Goal: Task Accomplishment & Management: Manage account settings

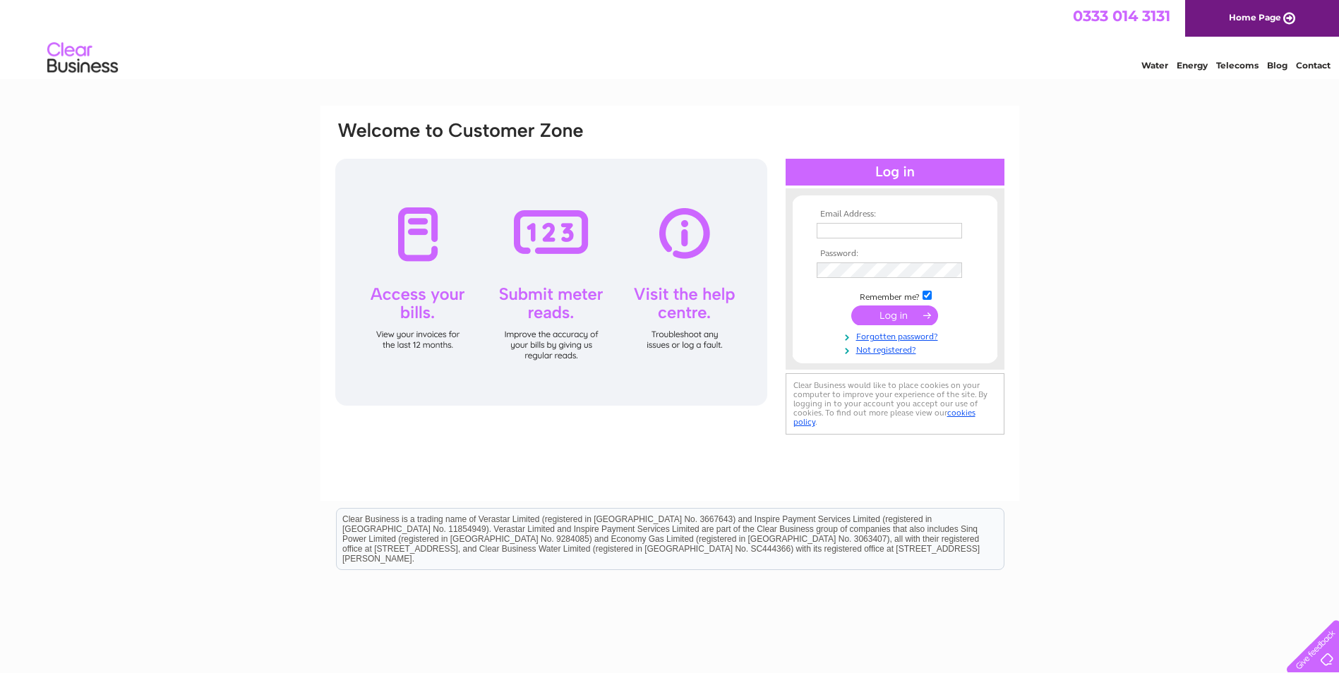
type input "[PERSON_NAME][EMAIL_ADDRESS][PERSON_NAME][DOMAIN_NAME]"
click at [891, 320] on input "submit" at bounding box center [894, 316] width 87 height 20
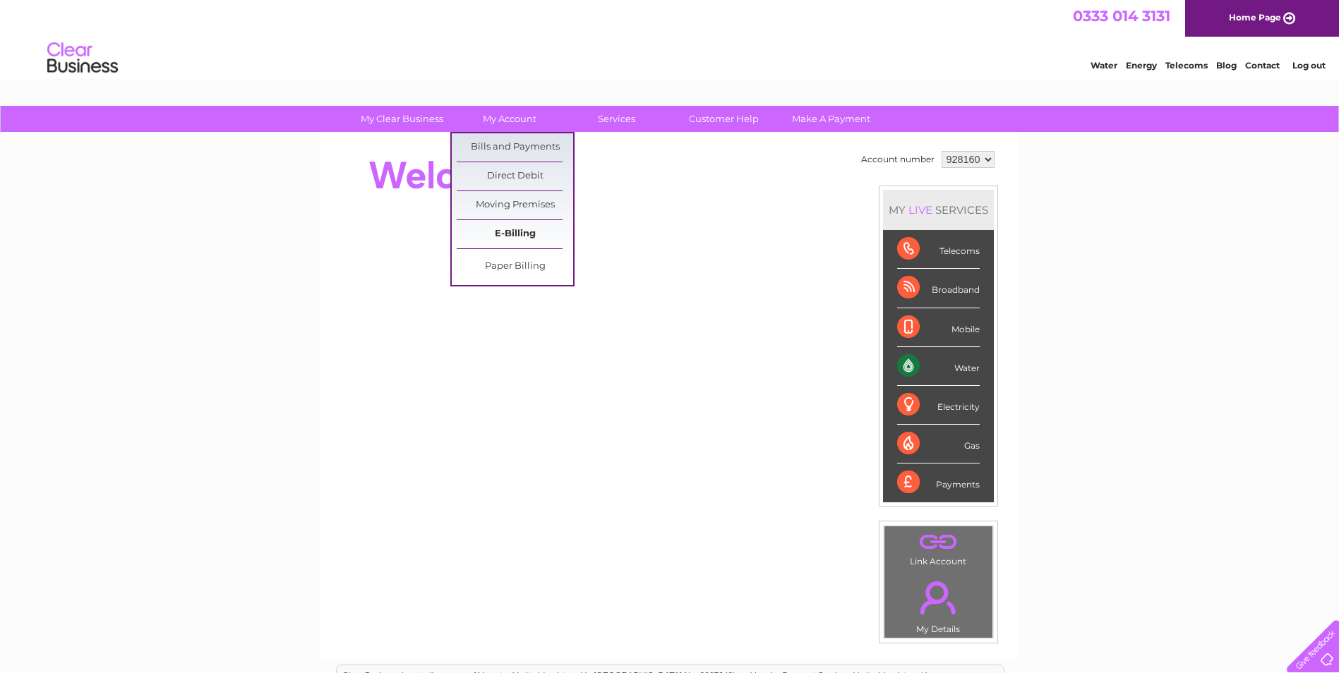
click at [509, 235] on link "E-Billing" at bounding box center [515, 234] width 116 height 28
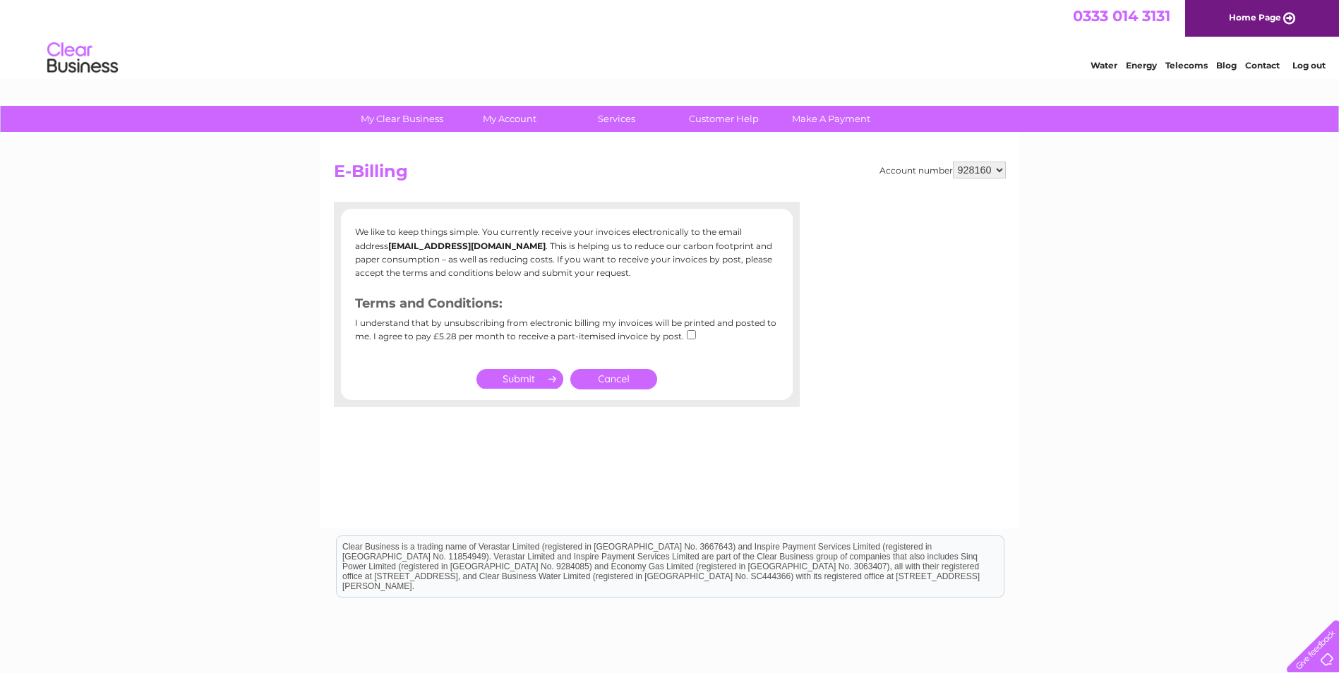
click at [512, 368] on td at bounding box center [520, 380] width 94 height 28
click at [511, 376] on input "submit" at bounding box center [519, 379] width 87 height 20
click at [689, 335] on input "checkbox" at bounding box center [691, 334] width 9 height 9
checkbox input "true"
click at [536, 390] on td at bounding box center [520, 380] width 94 height 28
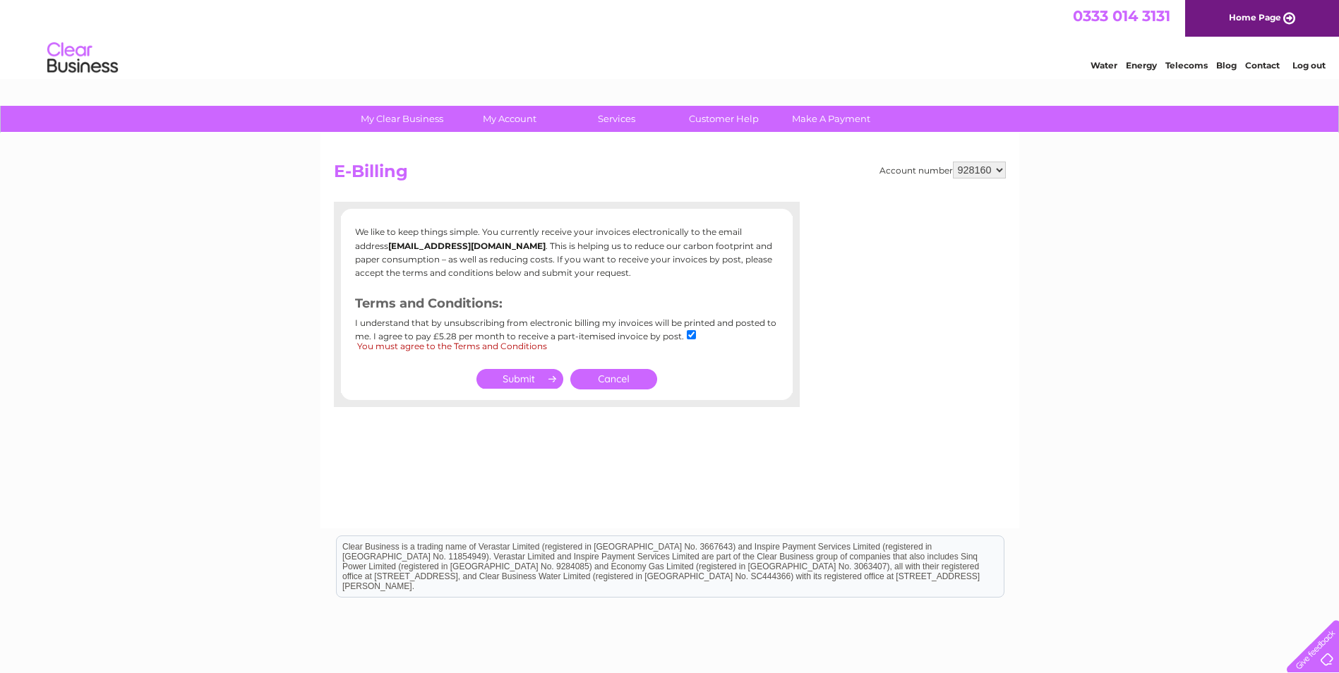
click at [536, 382] on input "submit" at bounding box center [519, 379] width 87 height 20
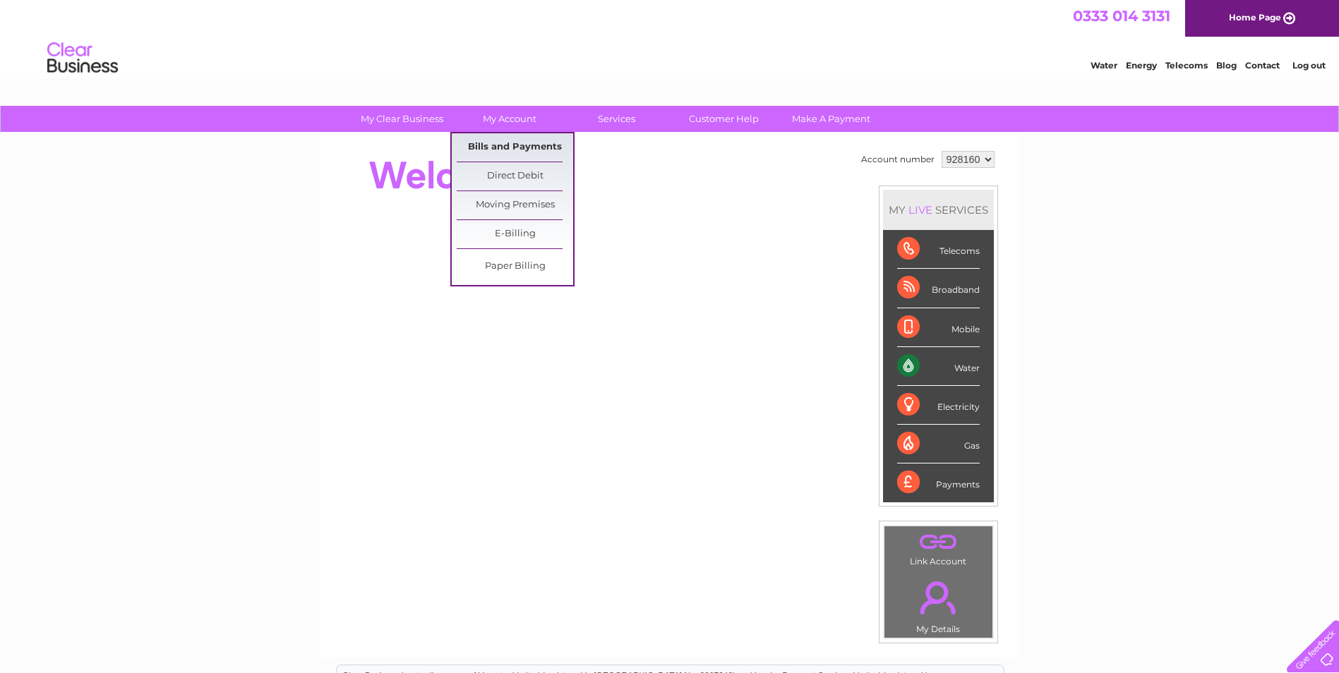
click at [507, 149] on link "Bills and Payments" at bounding box center [515, 147] width 116 height 28
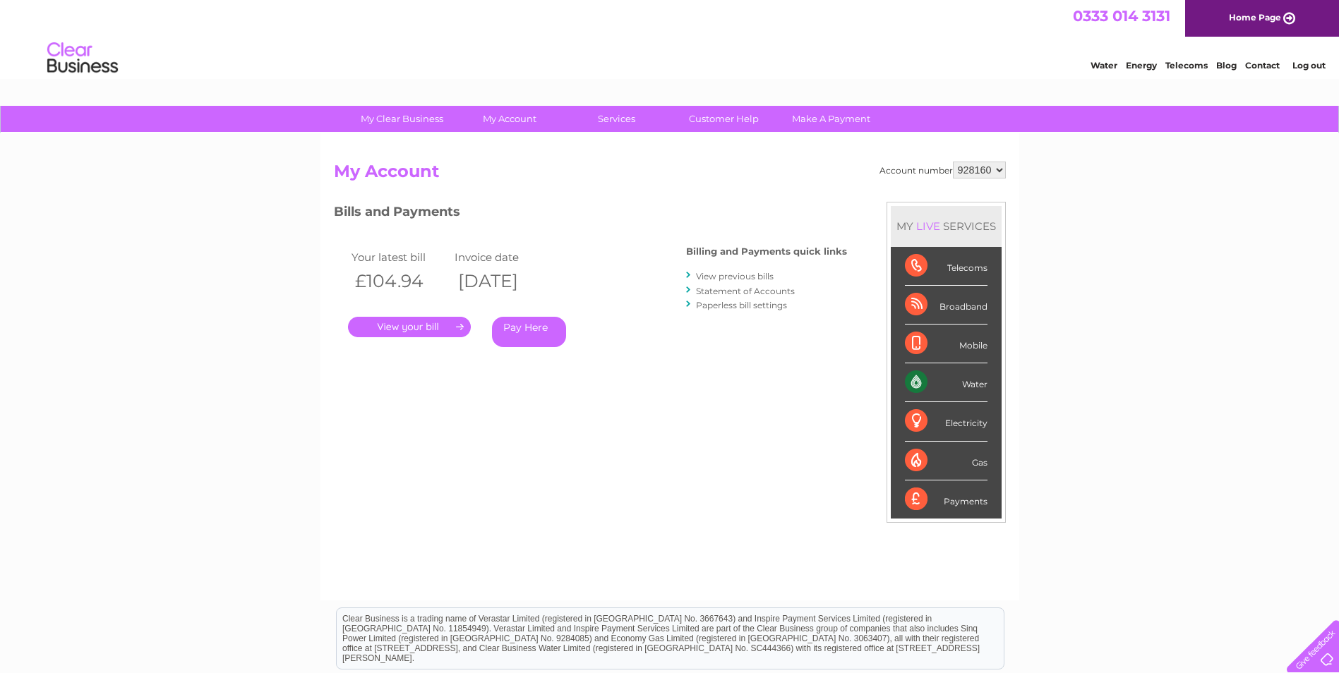
click at [433, 325] on link "." at bounding box center [409, 327] width 123 height 20
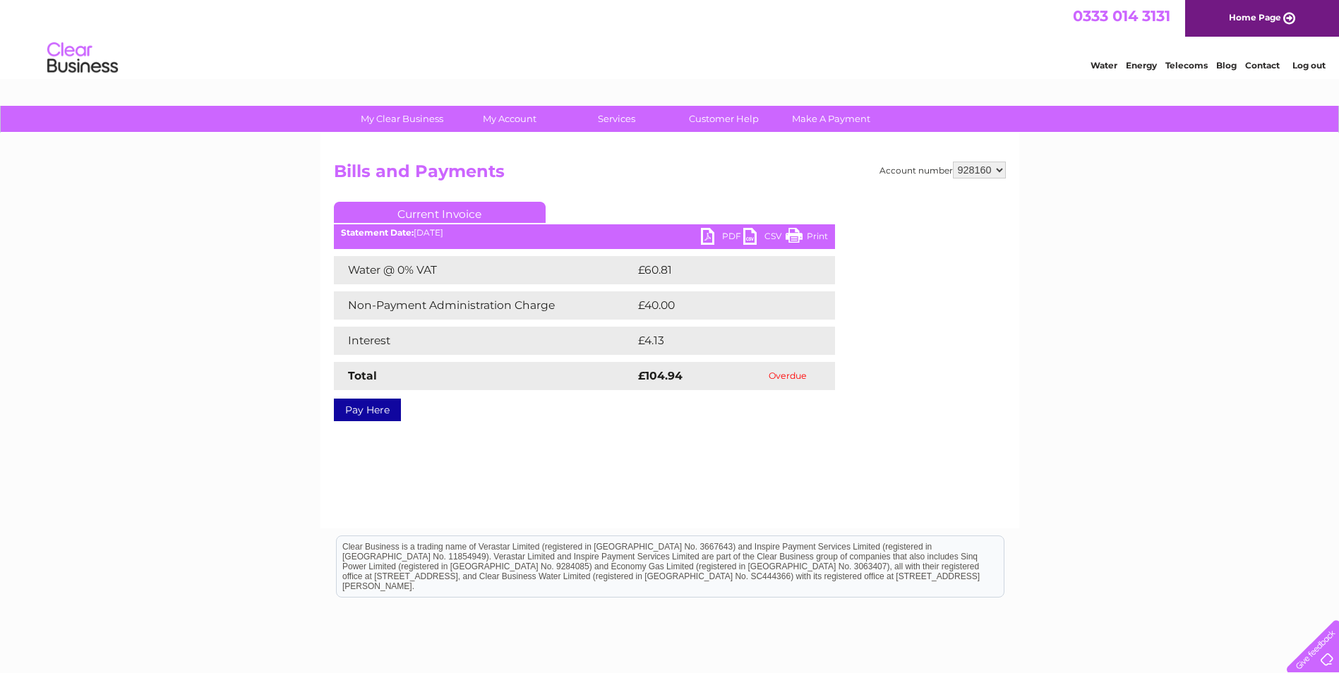
click at [711, 234] on link "PDF" at bounding box center [722, 238] width 42 height 20
